Goal: Information Seeking & Learning: Learn about a topic

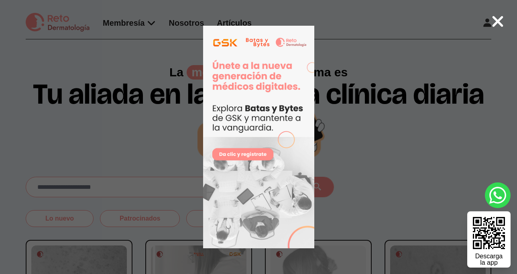
click at [495, 22] on icon at bounding box center [497, 21] width 13 height 17
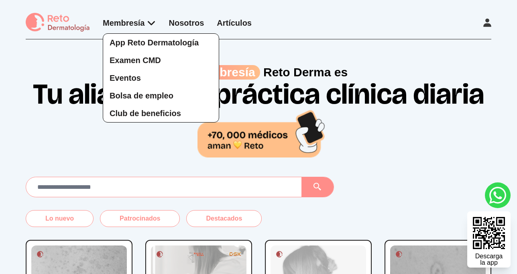
click at [142, 25] on div "App Reto Dermatología Examen CMD Eventos Bolsa de empleo Club de beneficios" at bounding box center [129, 69] width 53 height 105
click at [147, 99] on span "Bolsa de empleo" at bounding box center [141, 95] width 64 height 9
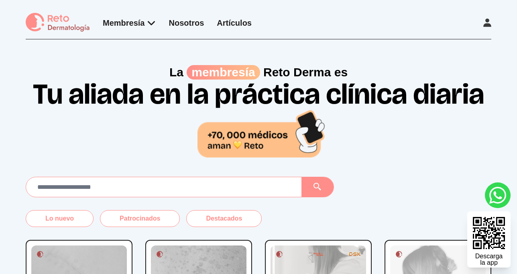
click at [237, 19] on link "Artículos" at bounding box center [234, 22] width 35 height 9
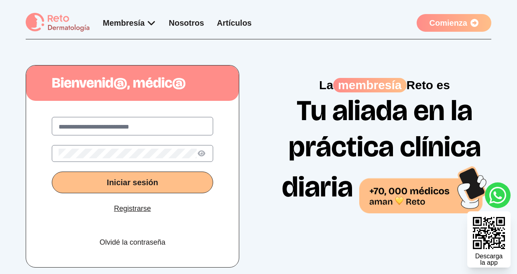
click at [122, 128] on input "text" at bounding box center [133, 127] width 148 height 10
type input "**********"
click at [77, 177] on button "Iniciar sesión" at bounding box center [132, 182] width 161 height 22
click at [24, 154] on div "**********" at bounding box center [258, 165] width 517 height 253
click at [81, 182] on button "Iniciar sesión" at bounding box center [132, 182] width 161 height 22
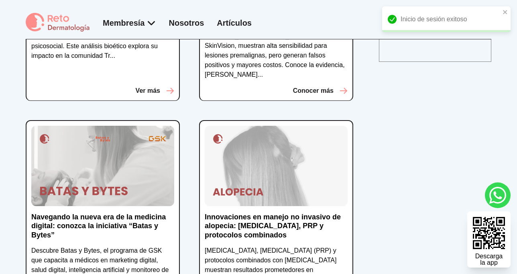
scroll to position [275, 0]
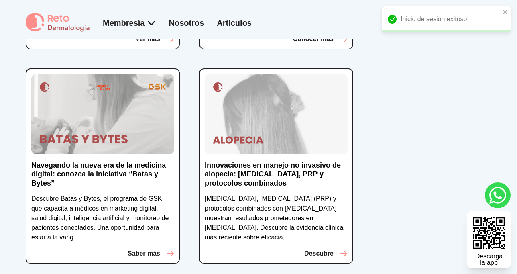
click at [126, 194] on p "Descubre Batas y Bytes, el programa de GSK que capacita a médicos en marketing …" at bounding box center [102, 218] width 143 height 48
click at [160, 248] on button "Saber más" at bounding box center [151, 253] width 47 height 10
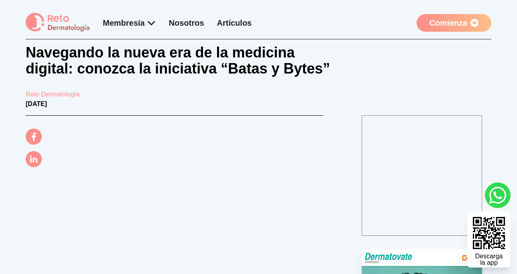
scroll to position [25, 0]
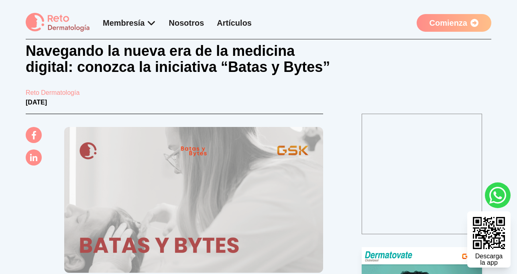
click at [47, 25] on img at bounding box center [58, 23] width 64 height 20
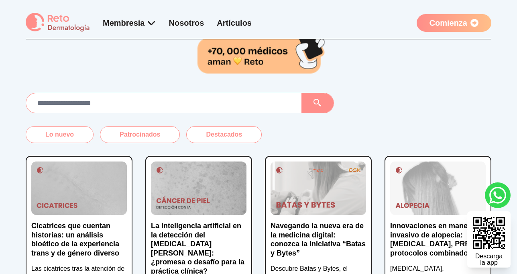
scroll to position [64, 0]
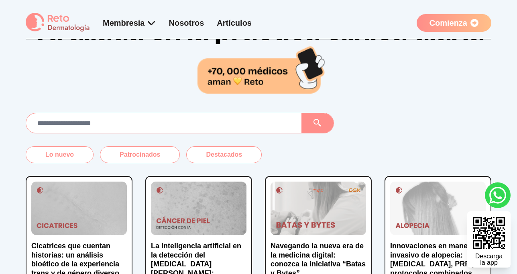
click at [232, 20] on link "Artículos" at bounding box center [234, 22] width 35 height 9
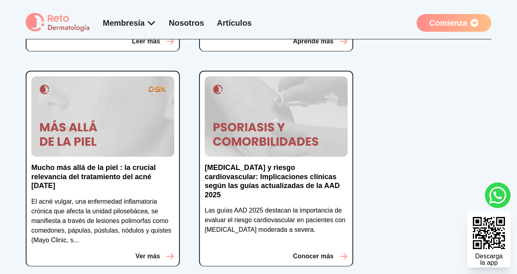
scroll to position [769, 0]
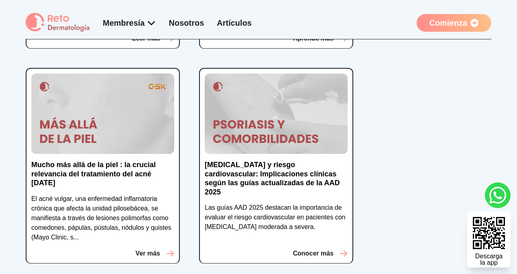
click at [150, 248] on p "Ver más" at bounding box center [148, 253] width 24 height 10
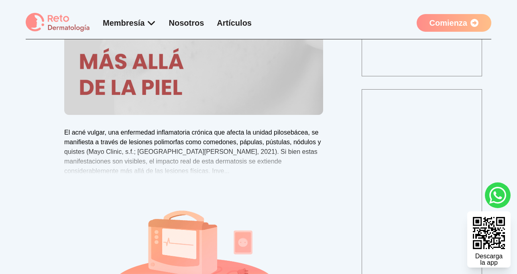
scroll to position [165, 0]
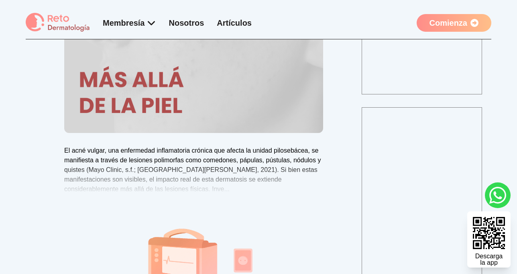
click at [456, 22] on link "Comienza" at bounding box center [453, 23] width 75 height 18
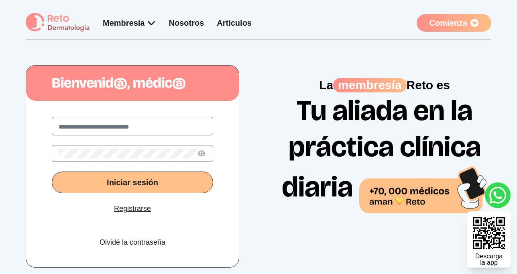
click at [154, 122] on input "text" at bounding box center [133, 127] width 148 height 10
type input "**********"
click at [79, 179] on button "Iniciar sesión" at bounding box center [132, 182] width 161 height 22
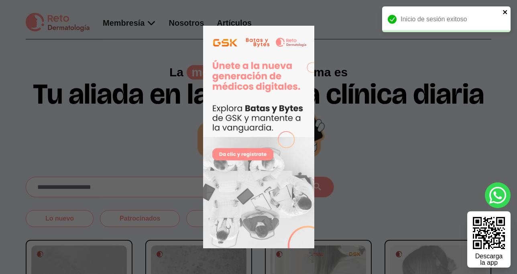
click at [503, 11] on icon "close" at bounding box center [505, 12] width 6 height 6
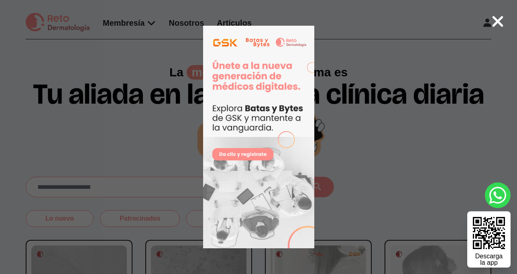
click at [499, 22] on icon at bounding box center [497, 21] width 11 height 11
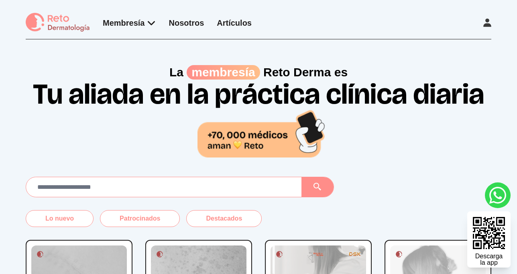
click at [234, 21] on link "Artículos" at bounding box center [234, 22] width 35 height 9
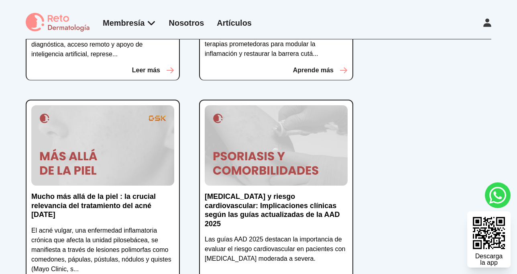
scroll to position [760, 0]
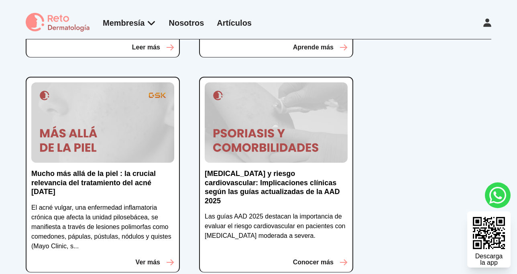
click at [146, 257] on p "Ver más" at bounding box center [148, 262] width 24 height 10
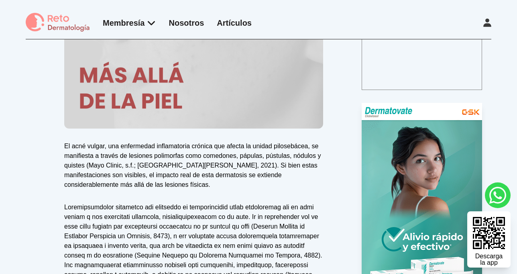
scroll to position [170, 0]
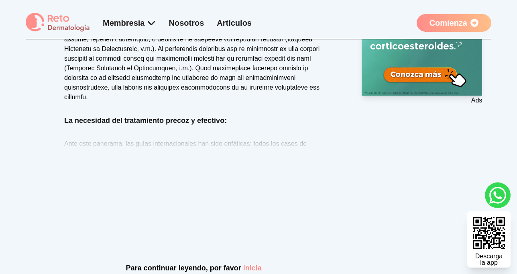
scroll to position [393, 0]
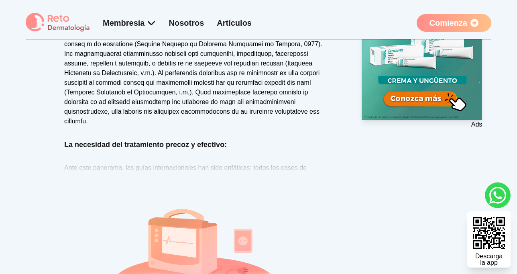
click at [440, 22] on link "Comienza" at bounding box center [453, 23] width 75 height 18
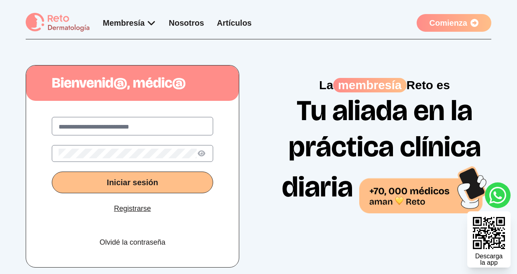
click at [128, 125] on input "text" at bounding box center [133, 127] width 148 height 10
type input "**********"
